Goal: Find specific page/section: Find specific page/section

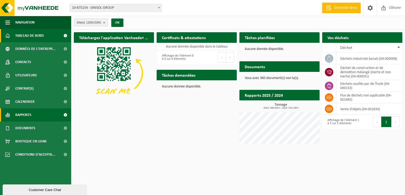
click at [32, 115] on link "Rapports" at bounding box center [35, 114] width 71 height 13
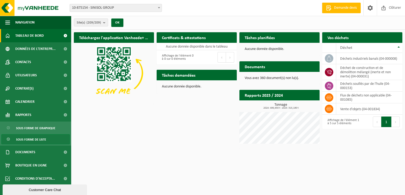
click at [35, 140] on span "Sous forme de liste" at bounding box center [31, 139] width 30 height 10
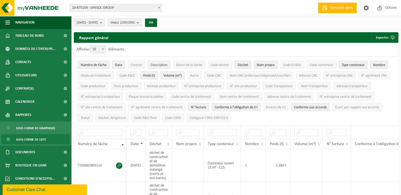
drag, startPoint x: 140, startPoint y: 64, endPoint x: 150, endPoint y: 65, distance: 10.0
click at [140, 64] on span "Contrat" at bounding box center [136, 65] width 11 height 4
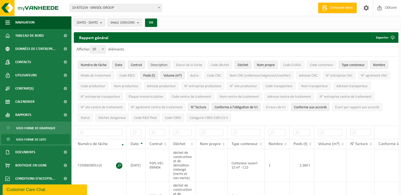
click at [165, 65] on span "Description" at bounding box center [159, 65] width 17 height 4
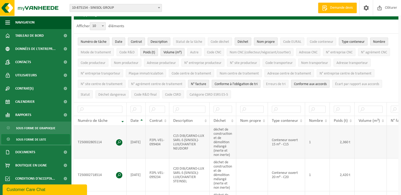
scroll to position [53, 0]
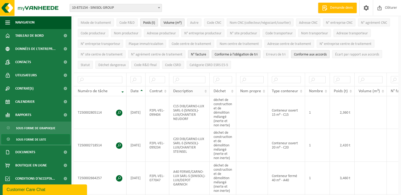
click at [194, 90] on div "Description" at bounding box center [188, 91] width 30 height 4
click at [189, 90] on span "Description" at bounding box center [183, 91] width 20 height 4
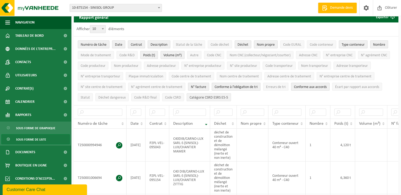
scroll to position [0, 0]
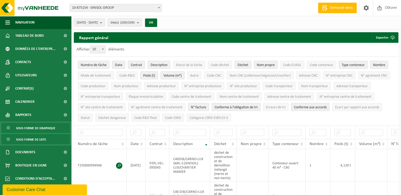
click at [28, 129] on span "Sous forme de graphique" at bounding box center [35, 128] width 39 height 10
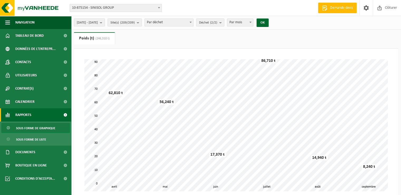
click at [27, 139] on span "Sous forme de liste" at bounding box center [31, 139] width 30 height 10
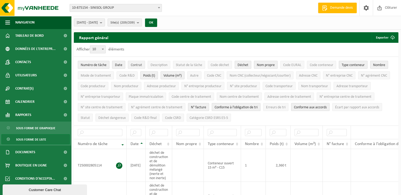
drag, startPoint x: 138, startPoint y: 65, endPoint x: 143, endPoint y: 65, distance: 5.0
click at [139, 65] on span "Contrat" at bounding box center [136, 65] width 11 height 4
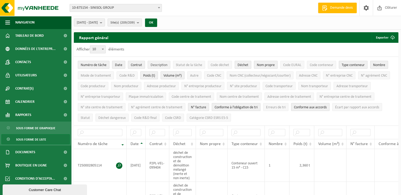
click at [155, 66] on span "Description" at bounding box center [159, 65] width 17 height 4
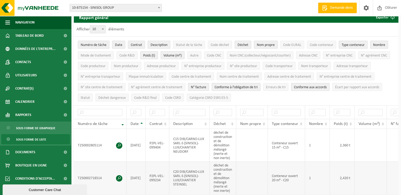
scroll to position [53, 0]
